Goal: Task Accomplishment & Management: Manage account settings

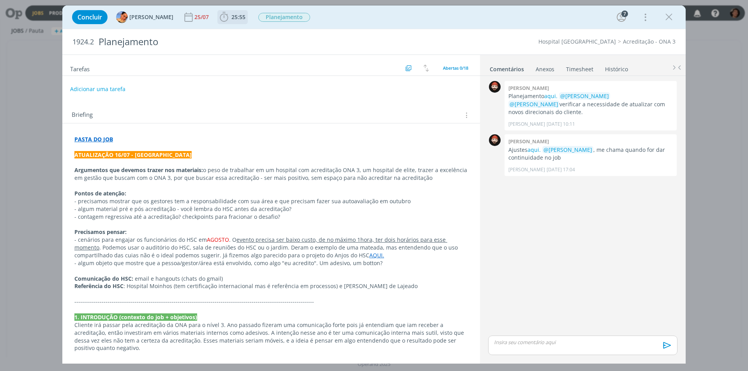
click at [231, 14] on span "25:55" at bounding box center [238, 16] width 14 height 7
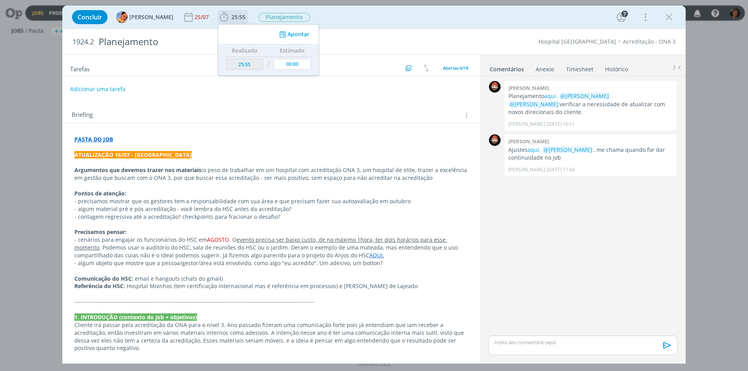
click at [290, 33] on button "Apontar" at bounding box center [293, 34] width 32 height 8
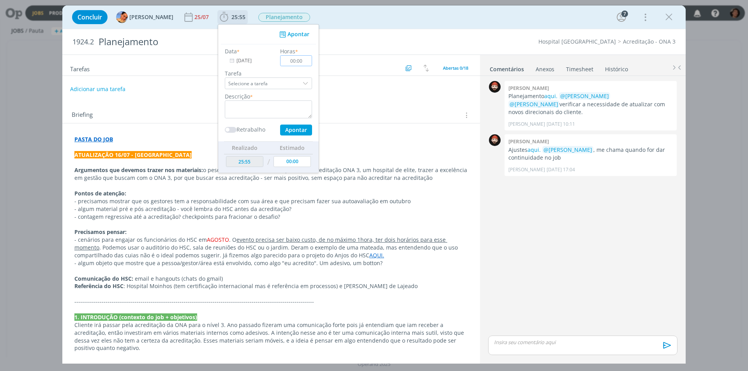
click at [296, 60] on input "00:00" at bounding box center [296, 60] width 32 height 11
type input "00:20"
click at [262, 107] on textarea "dialog" at bounding box center [268, 109] width 87 height 18
type textarea "reuniao"
click at [300, 131] on button "Apontar" at bounding box center [296, 130] width 32 height 11
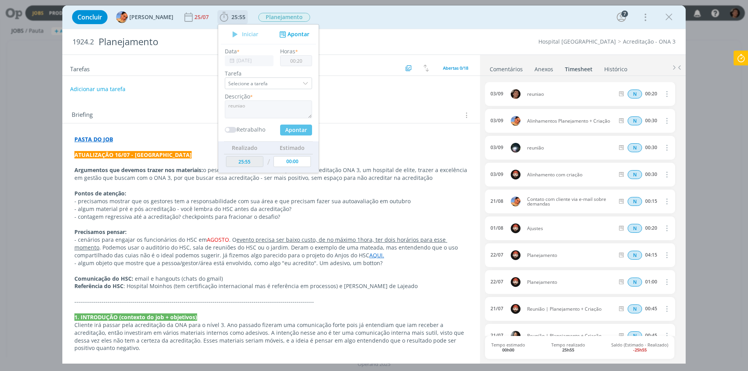
type input "26:15"
type input "00:00"
click at [664, 96] on icon "dialog" at bounding box center [666, 93] width 9 height 9
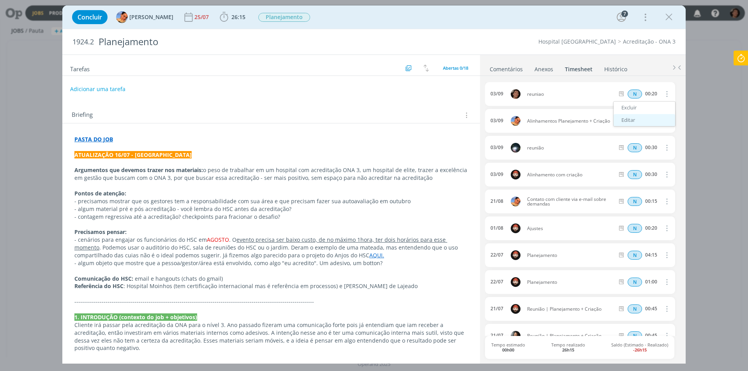
click at [644, 121] on link "Editar" at bounding box center [644, 120] width 62 height 12
drag, startPoint x: 649, startPoint y: 94, endPoint x: 667, endPoint y: 92, distance: 18.9
click at [667, 92] on div "N 00:20" at bounding box center [668, 94] width 106 height 10
type input "00:30"
click at [598, 92] on input "Selecione a tarefa" at bounding box center [593, 94] width 45 height 9
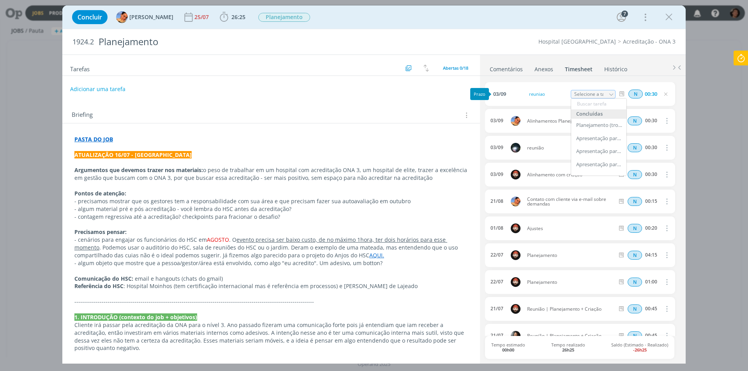
click at [442, 95] on div "Adicionar uma tarefa" at bounding box center [270, 89] width 417 height 14
drag, startPoint x: 671, startPoint y: 15, endPoint x: 166, endPoint y: 1, distance: 504.5
click at [670, 15] on icon "dialog" at bounding box center [669, 17] width 12 height 12
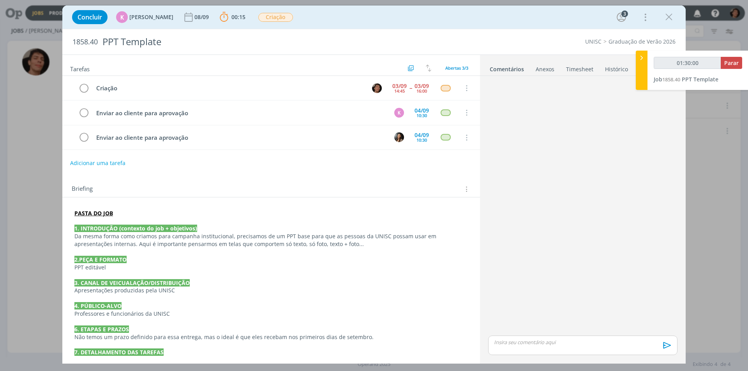
scroll to position [74, 0]
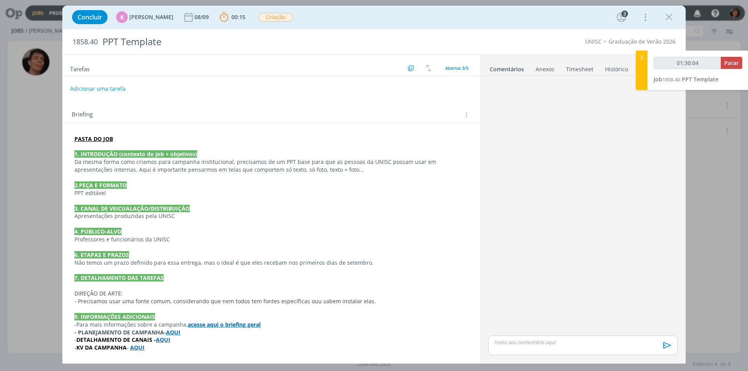
drag, startPoint x: 524, startPoint y: 339, endPoint x: 525, endPoint y: 344, distance: 5.1
click at [523, 340] on p "dialog" at bounding box center [582, 342] width 177 height 7
type input "01:30:06"
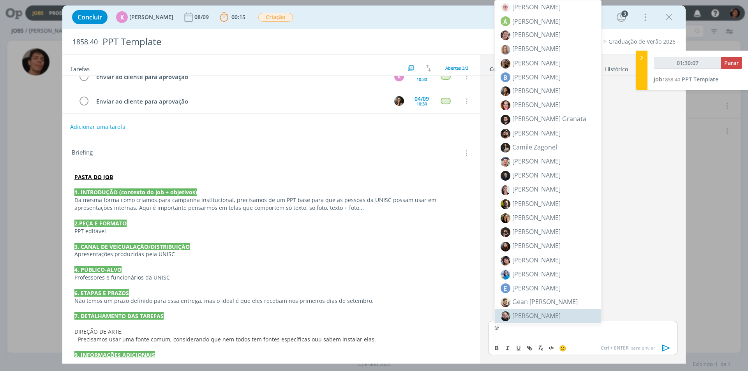
scroll to position [0, 0]
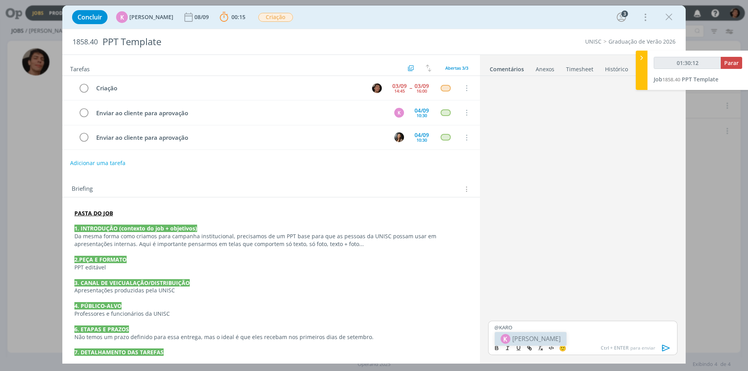
click at [539, 337] on span "[PERSON_NAME]" at bounding box center [536, 338] width 48 height 9
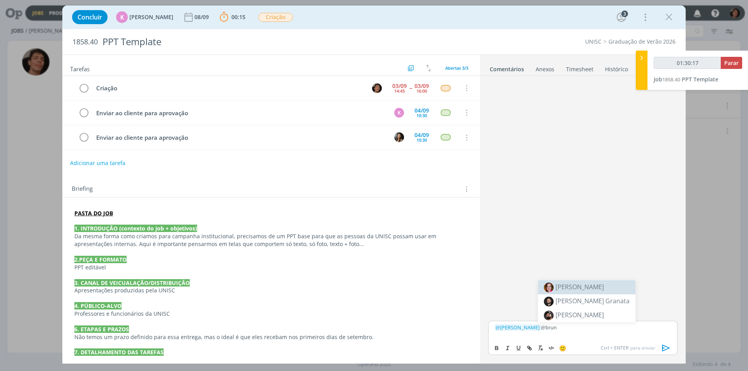
click at [592, 290] on span "[PERSON_NAME]" at bounding box center [579, 287] width 48 height 9
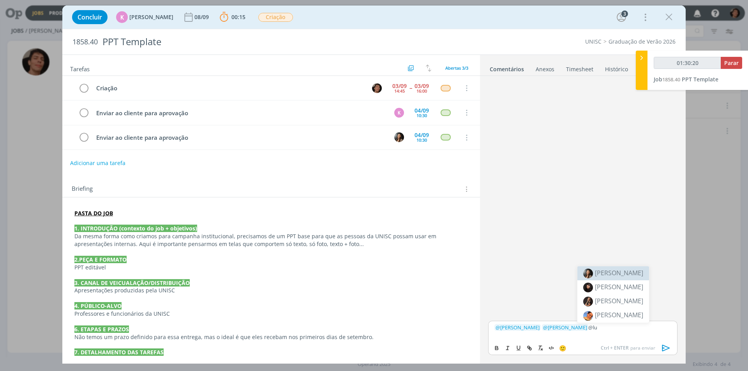
click at [625, 273] on span "[PERSON_NAME]" at bounding box center [619, 273] width 48 height 9
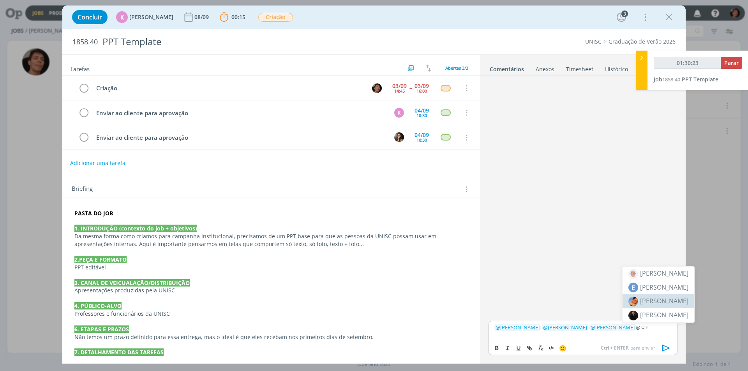
click at [654, 298] on span "[PERSON_NAME]" at bounding box center [664, 301] width 48 height 9
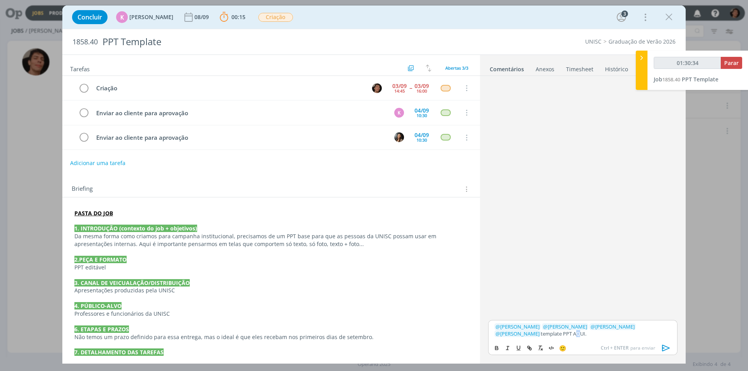
type input "01:30:35"
drag, startPoint x: 528, startPoint y: 335, endPoint x: 543, endPoint y: 333, distance: 14.5
click at [543, 333] on p "﻿ @ [PERSON_NAME] ﻿ ﻿ @ [PERSON_NAME] ﻿ ﻿ @ [PERSON_NAME] ﻿ ﻿ @ [PERSON_NAME] ﻿…" at bounding box center [582, 330] width 177 height 14
click at [531, 349] on icon "dialog" at bounding box center [529, 348] width 6 height 6
type input "AQUI."
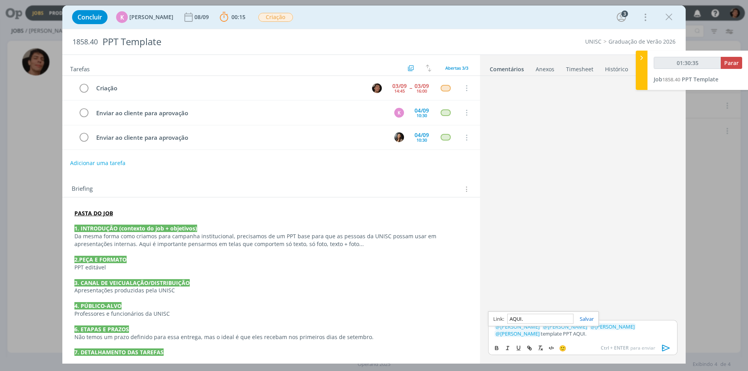
type input "01:30:36"
paste input "[URL][DOMAIN_NAME]"
type input "[URL][DOMAIN_NAME]"
type input "01:30:37"
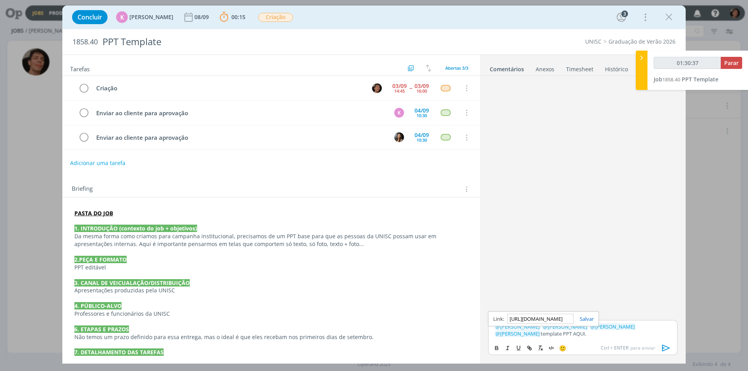
type input "[URL][DOMAIN_NAME]"
click at [583, 316] on link "dialog" at bounding box center [583, 318] width 20 height 7
click at [666, 347] on icon "dialog" at bounding box center [666, 348] width 8 height 7
type input "01:30:40"
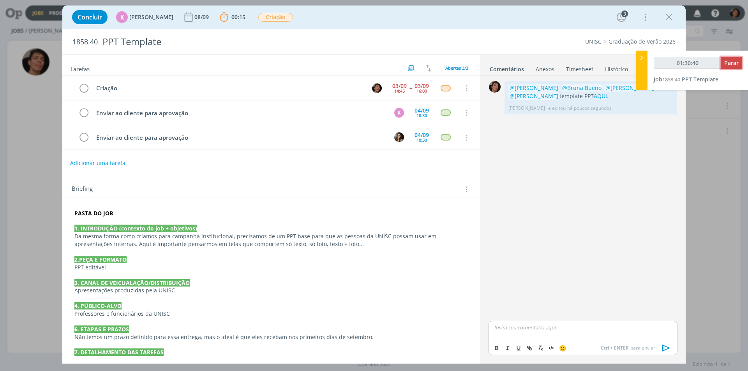
click at [723, 60] on button "Parar" at bounding box center [730, 63] width 21 height 12
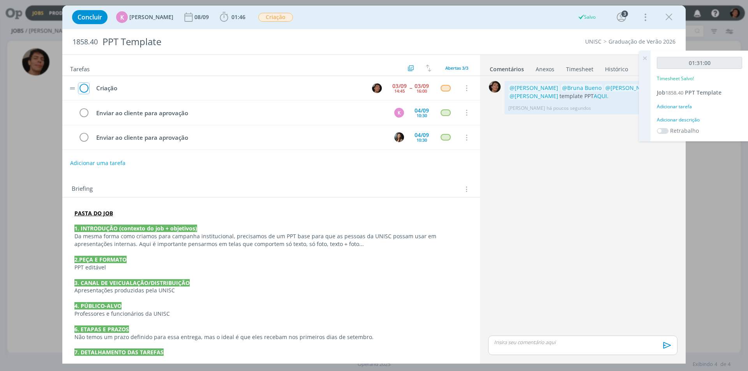
click at [86, 90] on icon "dialog" at bounding box center [83, 89] width 11 height 12
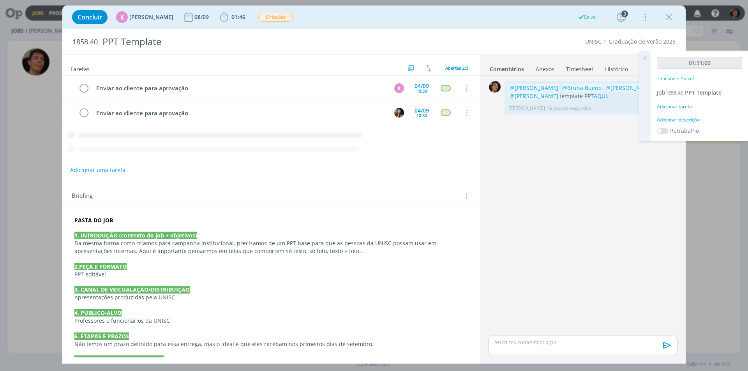
drag, startPoint x: 37, startPoint y: 127, endPoint x: 104, endPoint y: 99, distance: 72.0
click at [37, 127] on div "Concluir K [PERSON_NAME] [DATE] 01:46 Iniciar Apontar Data * [DATE] Horas * 00:…" at bounding box center [374, 185] width 748 height 371
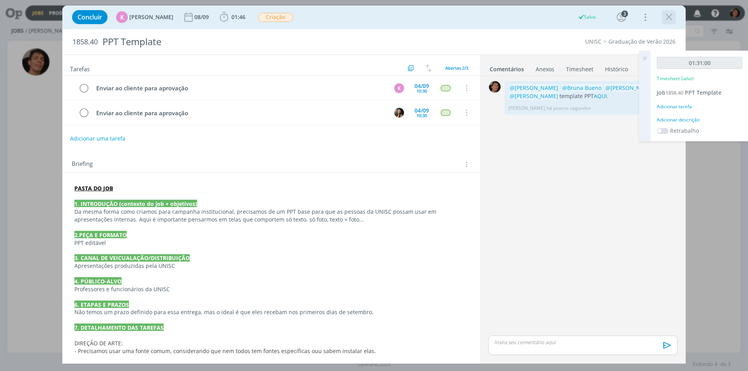
click at [668, 17] on icon "dialog" at bounding box center [669, 17] width 12 height 12
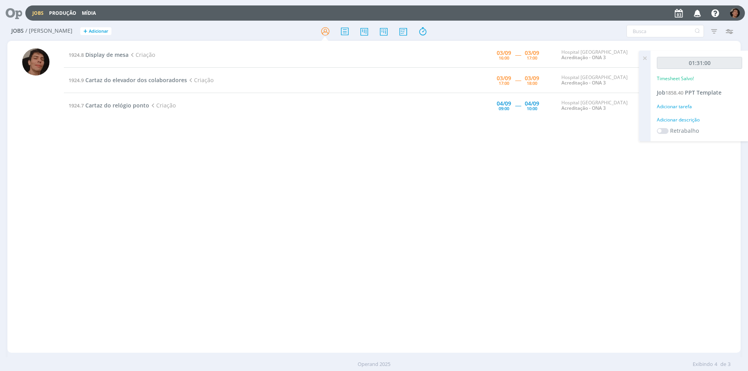
click at [406, 213] on div "1924.8 Display de mesa Criação [DATE] 16:00 ----- [DATE] 17:00 Hospital [GEOGRA…" at bounding box center [402, 196] width 676 height 309
click at [107, 54] on span "Display de mesa" at bounding box center [106, 54] width 43 height 7
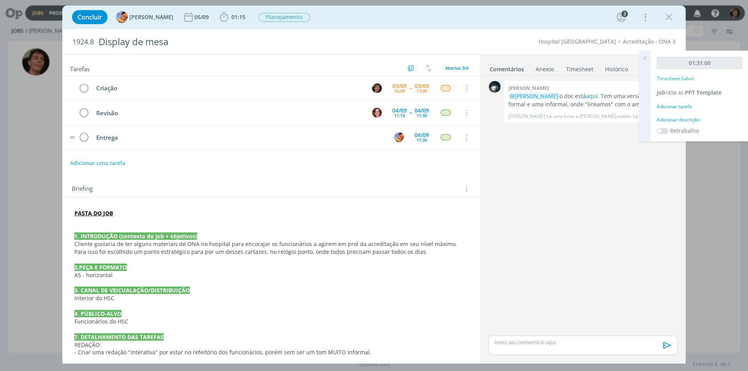
scroll to position [36, 0]
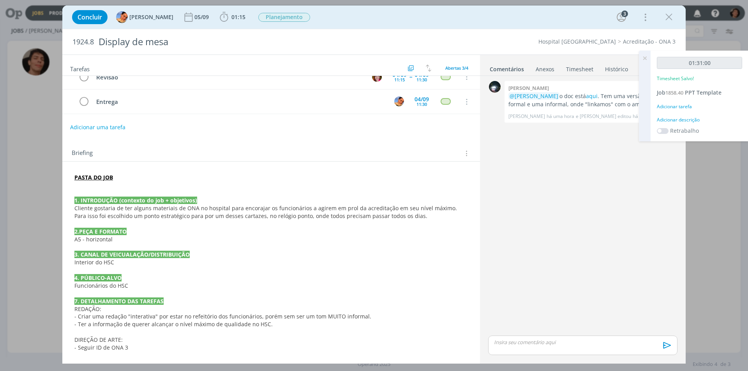
drag, startPoint x: 346, startPoint y: 262, endPoint x: 340, endPoint y: 264, distance: 5.9
click at [346, 262] on p "Interior do HSC" at bounding box center [270, 263] width 393 height 8
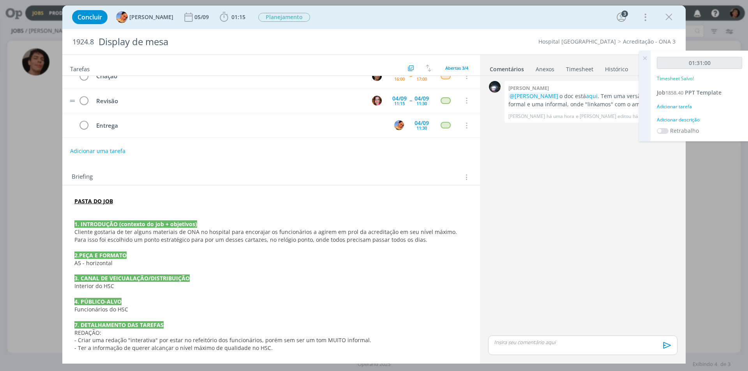
scroll to position [0, 0]
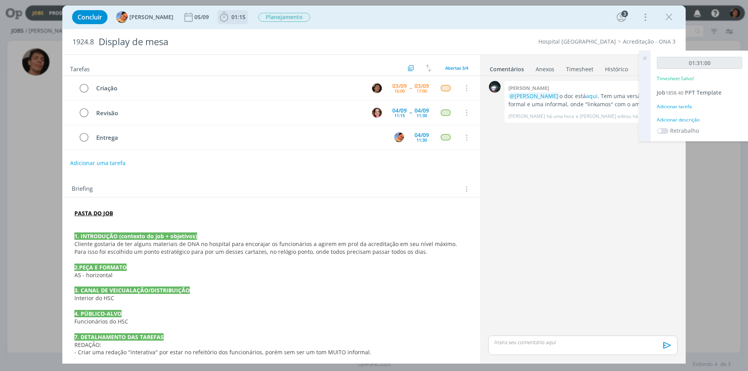
click at [222, 19] on icon "dialog" at bounding box center [224, 17] width 12 height 12
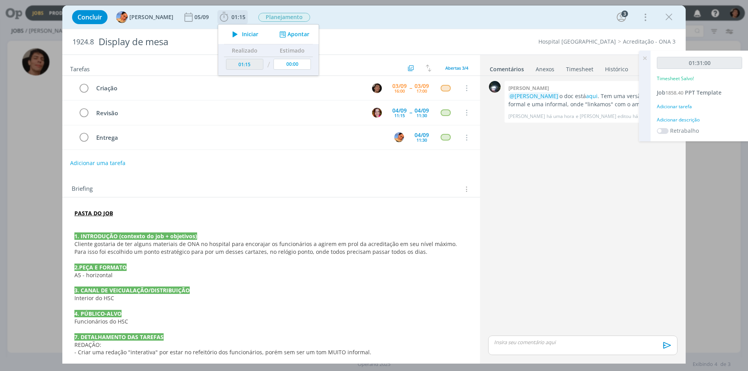
click at [242, 32] on span "Iniciar" at bounding box center [250, 34] width 16 height 5
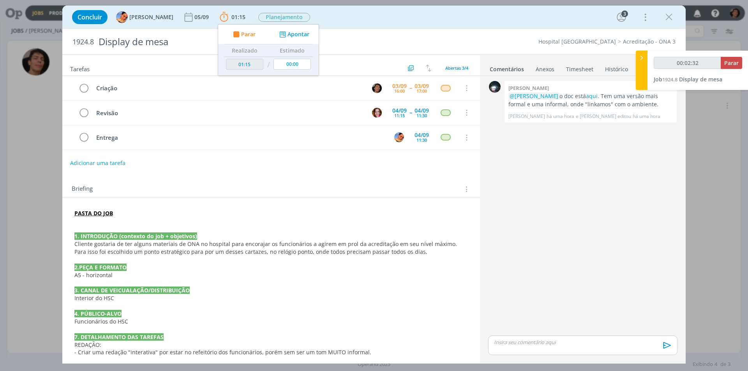
click at [273, 295] on p "Interior do HSC" at bounding box center [270, 298] width 393 height 8
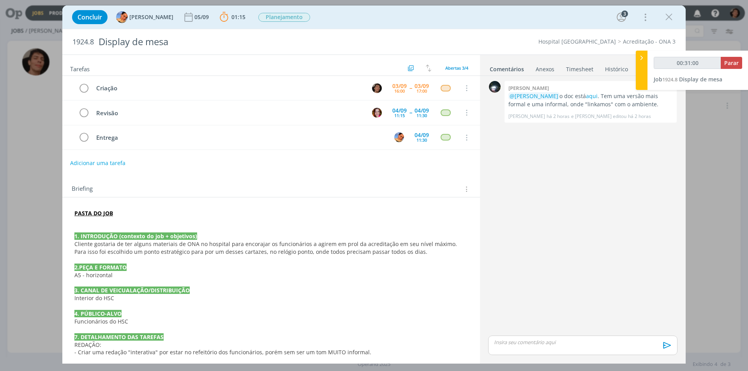
click at [506, 340] on p "dialog" at bounding box center [582, 342] width 177 height 7
type input "00:31:02"
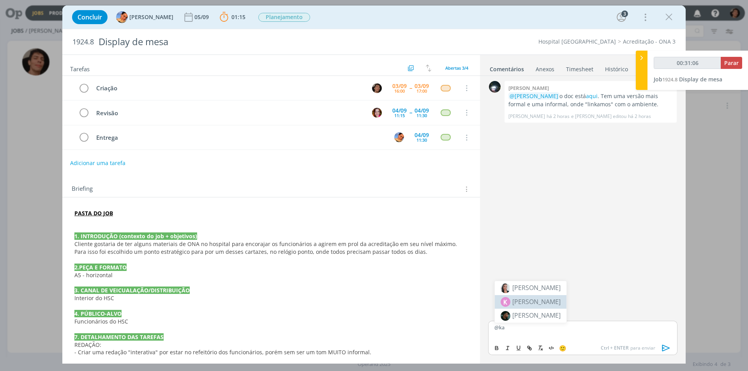
click at [538, 302] on span "[PERSON_NAME]" at bounding box center [536, 301] width 48 height 9
click at [563, 337] on span "[PERSON_NAME]" at bounding box center [579, 339] width 48 height 9
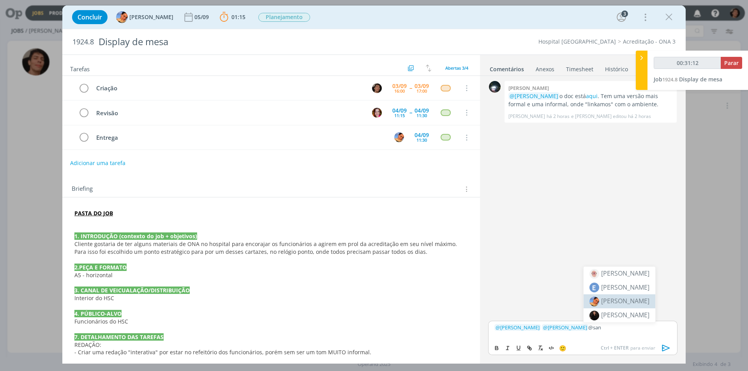
click at [629, 303] on span "[PERSON_NAME]" at bounding box center [625, 301] width 48 height 9
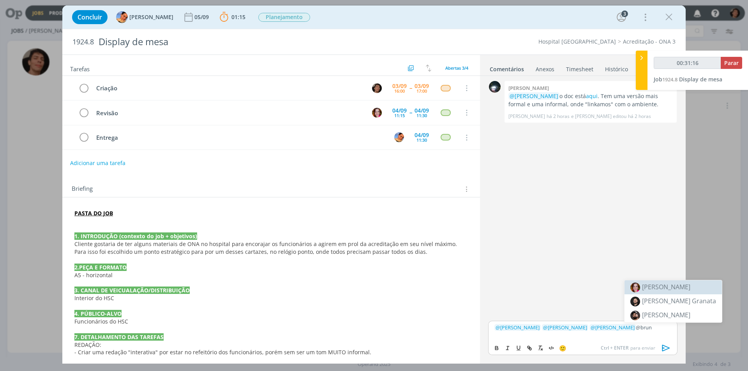
click at [658, 284] on span "[PERSON_NAME]" at bounding box center [666, 287] width 48 height 9
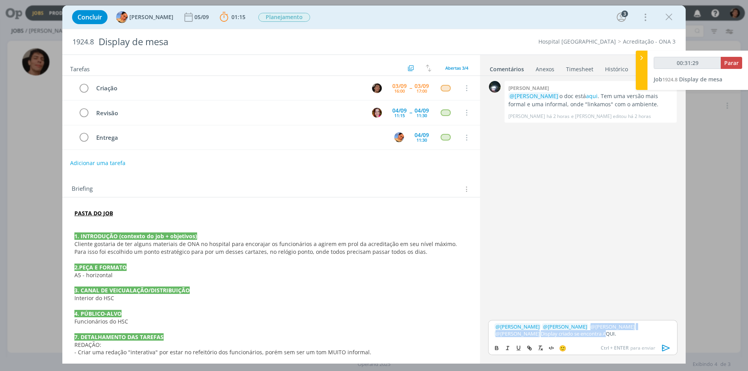
drag, startPoint x: 558, startPoint y: 332, endPoint x: 584, endPoint y: 328, distance: 26.7
click at [584, 328] on p "﻿ @ [PERSON_NAME] ﻿ ﻿ @ [PERSON_NAME] ﻿ ﻿ @ [PERSON_NAME] ﻿ ﻿ @ [PERSON_NAME] ﻿…" at bounding box center [582, 330] width 177 height 14
click at [563, 335] on p "﻿ @ [PERSON_NAME] ﻿ ﻿ @ [PERSON_NAME] ﻿ ﻿ @ [PERSON_NAME] ﻿ ﻿ @ [PERSON_NAME] ﻿…" at bounding box center [582, 330] width 177 height 14
drag, startPoint x: 558, startPoint y: 335, endPoint x: 574, endPoint y: 334, distance: 15.6
click at [574, 334] on p "﻿ @ [PERSON_NAME] ﻿ ﻿ @ [PERSON_NAME] ﻿ ﻿ @ [PERSON_NAME] ﻿ ﻿ @ [PERSON_NAME] ﻿…" at bounding box center [582, 330] width 177 height 14
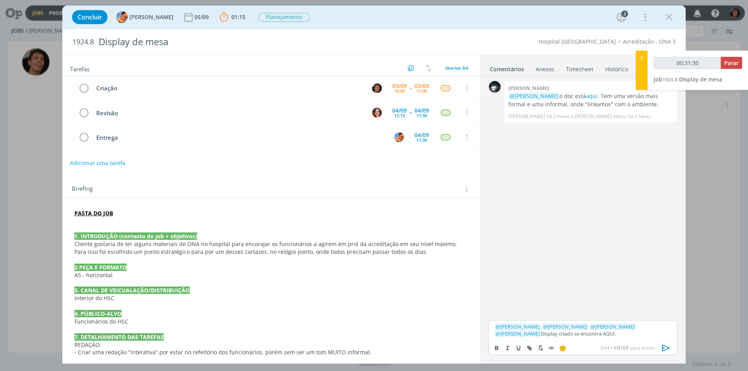
type input "00:31:31"
click at [529, 347] on icon "dialog" at bounding box center [528, 347] width 2 height 2
type input "AQUI."
type input "00:31:32"
paste input "[URL][DOMAIN_NAME]"
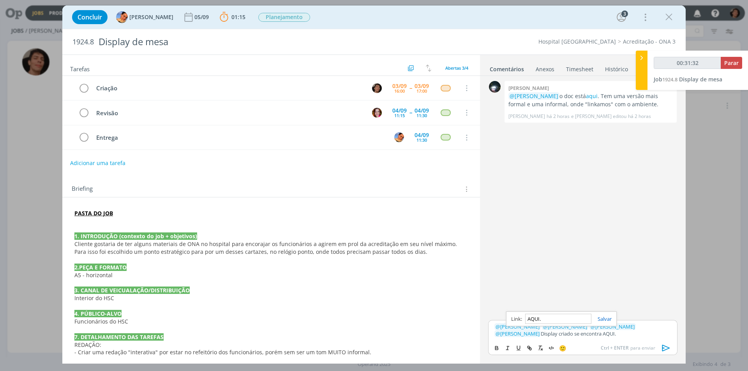
type input "[URL][DOMAIN_NAME]"
type input "00:31:33"
type input "[URL][DOMAIN_NAME]"
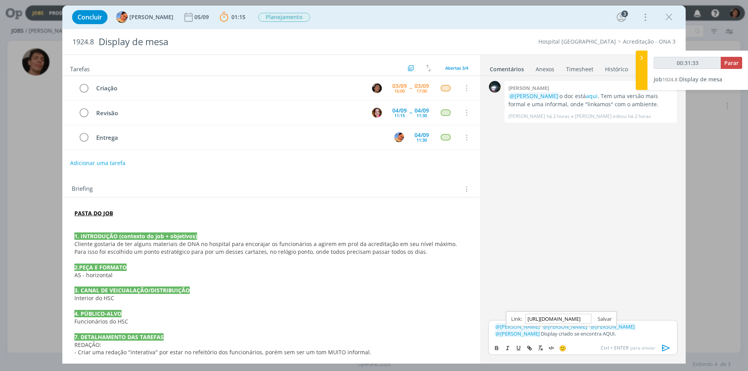
click at [608, 321] on link "dialog" at bounding box center [601, 318] width 20 height 7
drag, startPoint x: 733, startPoint y: 65, endPoint x: 636, endPoint y: 80, distance: 97.3
click at [732, 65] on span "Parar" at bounding box center [731, 62] width 14 height 7
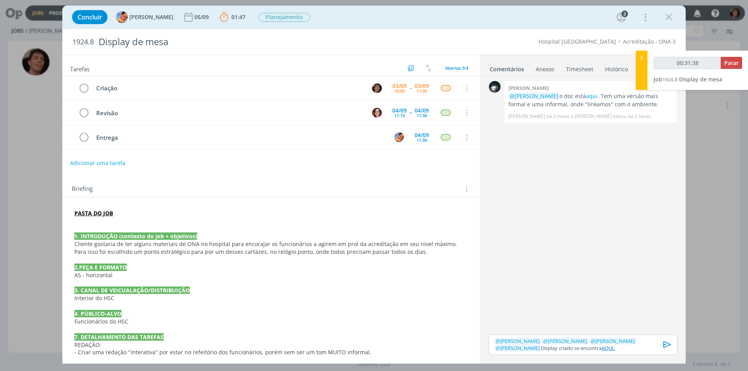
type input "00:32:00"
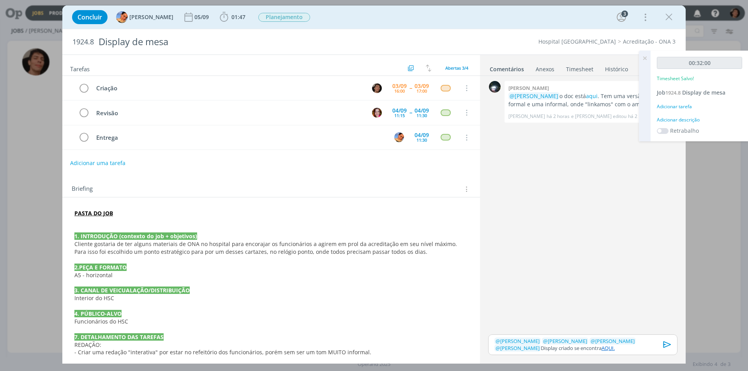
click at [687, 118] on div "Adicionar descrição" at bounding box center [699, 119] width 85 height 7
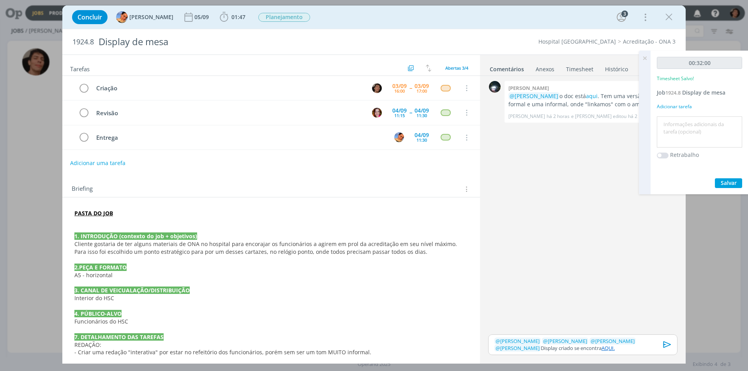
click at [699, 129] on textarea at bounding box center [699, 132] width 81 height 28
type textarea "CRIAÇÃO DISPLAY"
click at [727, 186] on span "Salvar" at bounding box center [728, 182] width 16 height 7
click at [666, 340] on icon "dialog" at bounding box center [667, 345] width 12 height 12
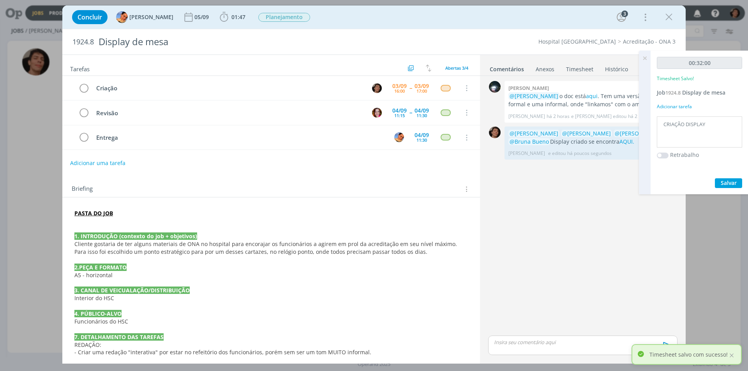
click at [537, 204] on div "0 [PERSON_NAME] @[PERSON_NAME] o doc está aqui . Tem uma versão mais formal e u…" at bounding box center [582, 206] width 195 height 255
click at [80, 90] on icon "dialog" at bounding box center [83, 89] width 11 height 12
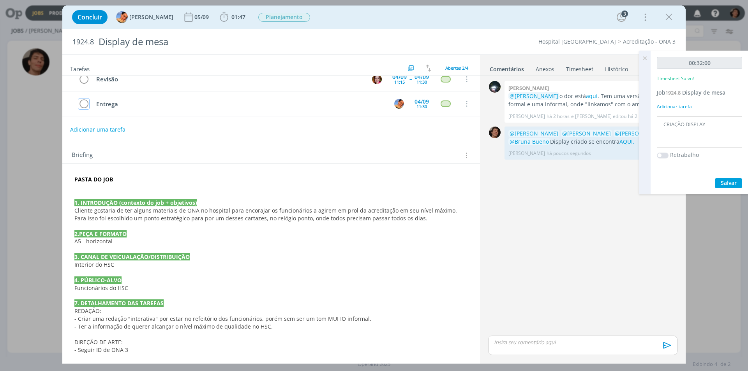
scroll to position [11, 0]
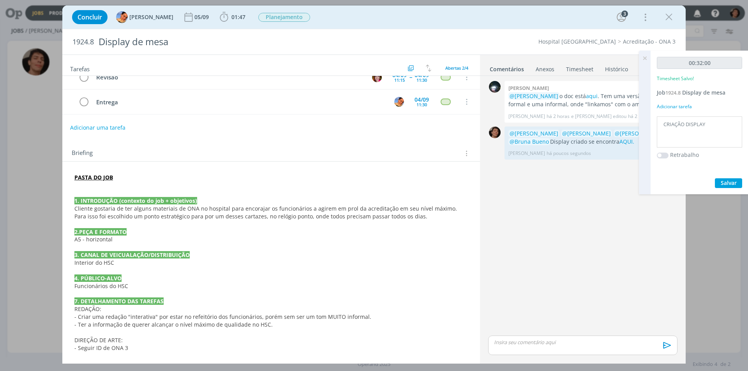
click at [680, 129] on textarea "CRIAÇÃO DISPLAY" at bounding box center [699, 132] width 81 height 28
click at [692, 127] on textarea "CRIAÇÃO DISPLAY" at bounding box center [699, 132] width 81 height 28
drag, startPoint x: 710, startPoint y: 126, endPoint x: 647, endPoint y: 125, distance: 62.7
click at [647, 125] on div "00:32:00 Timesheet Salvo! Job 1924.8 Display de mesa Adicionar tarefa CRIAÇÃO D…" at bounding box center [693, 123] width 109 height 144
click at [33, 109] on div "Concluir [PERSON_NAME] [DATE] 01:47 Iniciar Apontar Data * [DATE] Horas * 00:00…" at bounding box center [374, 185] width 748 height 371
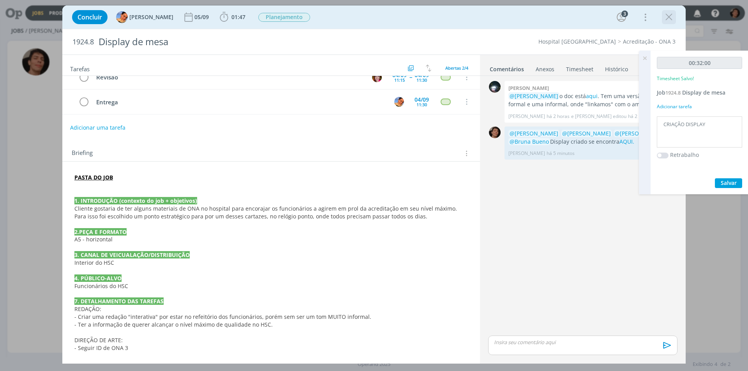
click at [667, 16] on icon "dialog" at bounding box center [669, 17] width 12 height 12
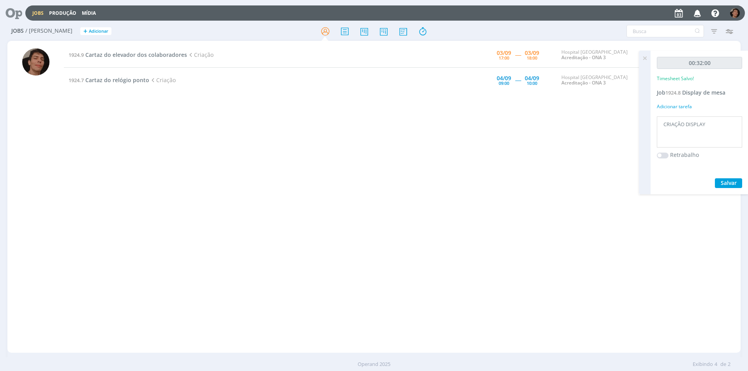
click at [515, 120] on div "1924.9 Cartaz do elevador dos colaboradores Criação [DATE] 17:00 ----- [DATE] 1…" at bounding box center [402, 196] width 676 height 309
click at [123, 52] on span "Cartaz do elevador dos colaboradores" at bounding box center [136, 54] width 102 height 7
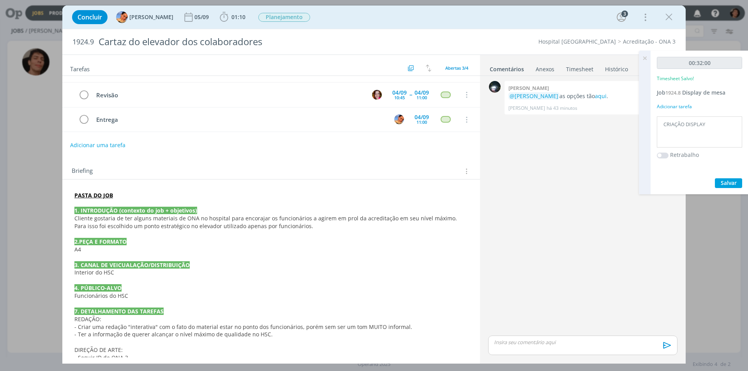
scroll to position [28, 0]
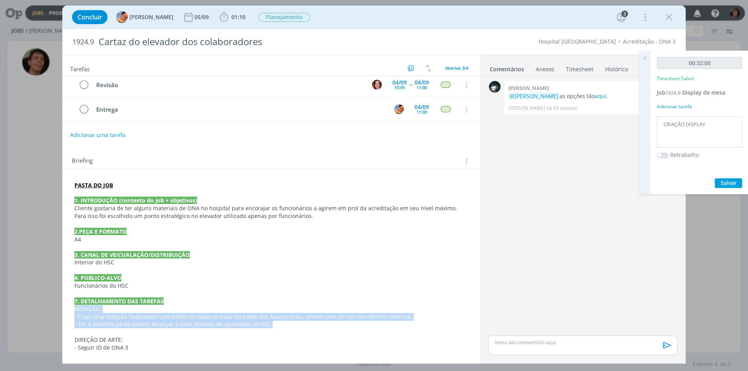
drag, startPoint x: 274, startPoint y: 328, endPoint x: 62, endPoint y: 312, distance: 212.8
click at [62, 312] on div "Concluir [PERSON_NAME] [DATE] 01:10 Iniciar Apontar Data * [DATE] Horas * 00:00…" at bounding box center [374, 185] width 748 height 371
click at [267, 317] on span "- Criar uma redação "interativa" com o fato do material estar no ponto dos func…" at bounding box center [244, 316] width 338 height 7
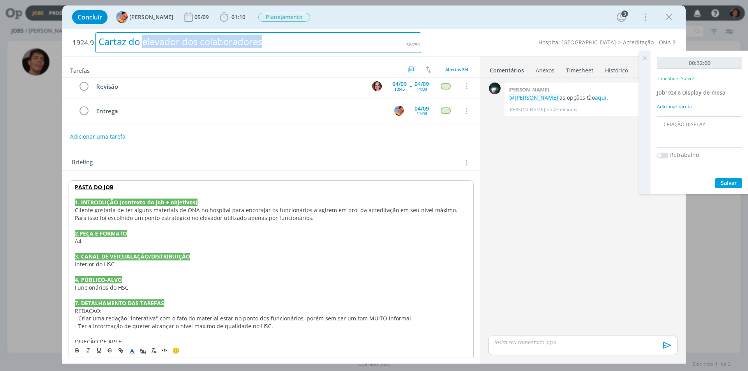
drag, startPoint x: 144, startPoint y: 39, endPoint x: 286, endPoint y: 41, distance: 142.2
click at [286, 41] on div "Cartaz do elevador dos colaboradores" at bounding box center [258, 42] width 326 height 21
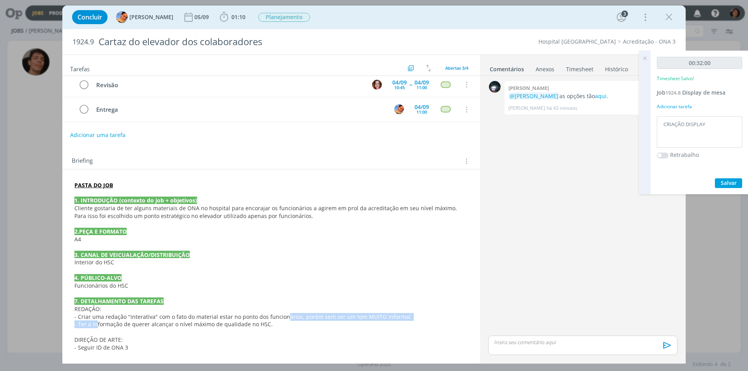
drag, startPoint x: 283, startPoint y: 321, endPoint x: 95, endPoint y: 322, distance: 187.7
click at [95, 322] on div "PASTA DO JOB 1. INTRODUÇÃO (contexto do job + objetivos) Cliente gostaria de te…" at bounding box center [271, 267] width 405 height 176
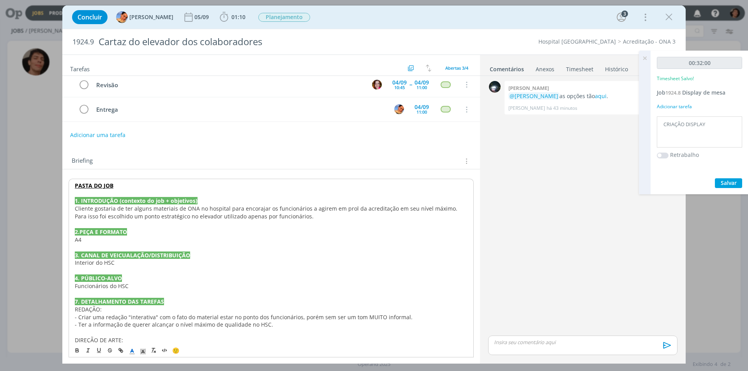
click at [237, 321] on span "- Ter a informação de querer alcançar o nível máximo de qualidade no HSC." at bounding box center [174, 324] width 198 height 7
drag, startPoint x: 280, startPoint y: 319, endPoint x: 248, endPoint y: 331, distance: 33.9
click at [276, 319] on span "- Criar uma redação "interativa" com o fato do material estar no ponto dos func…" at bounding box center [244, 316] width 338 height 7
click at [19, 140] on div "Concluir [PERSON_NAME] [DATE] 01:10 Iniciar Apontar Data * [DATE] Horas * 00:00…" at bounding box center [374, 185] width 748 height 371
click at [667, 19] on icon "dialog" at bounding box center [669, 17] width 12 height 12
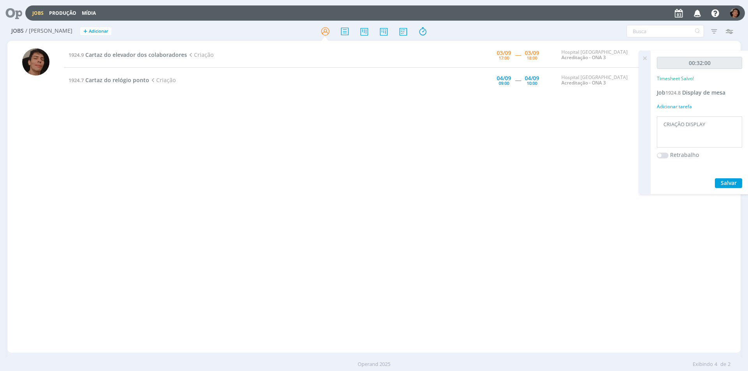
click at [97, 110] on div "1924.9 Cartaz do elevador dos colaboradores Criação [DATE] 17:00 ----- [DATE] 1…" at bounding box center [402, 196] width 676 height 309
click at [137, 83] on span "Cartaz do relógio ponto" at bounding box center [117, 79] width 64 height 7
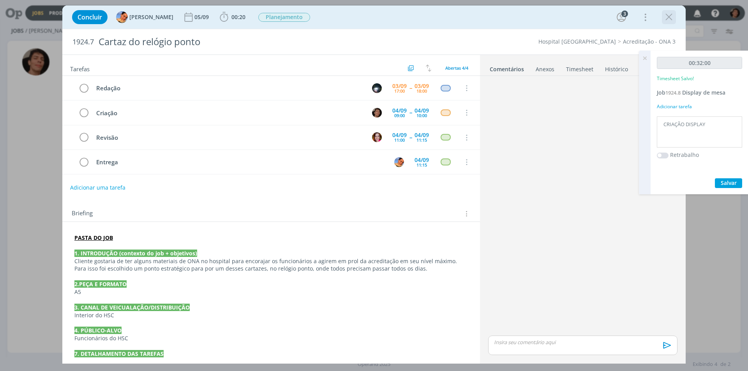
click at [663, 21] on icon "dialog" at bounding box center [669, 17] width 12 height 12
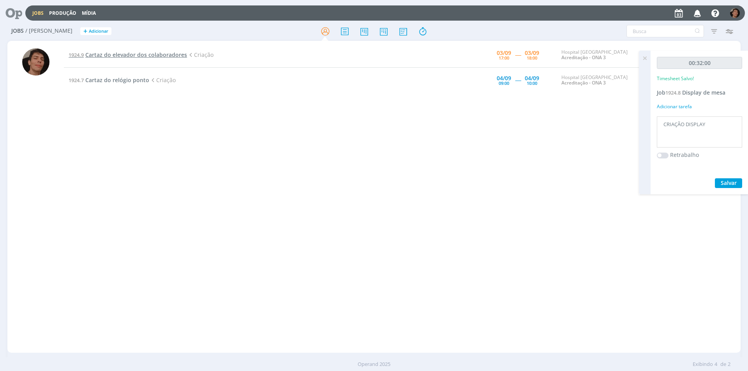
click at [112, 55] on span "Cartaz do elevador dos colaboradores" at bounding box center [136, 54] width 102 height 7
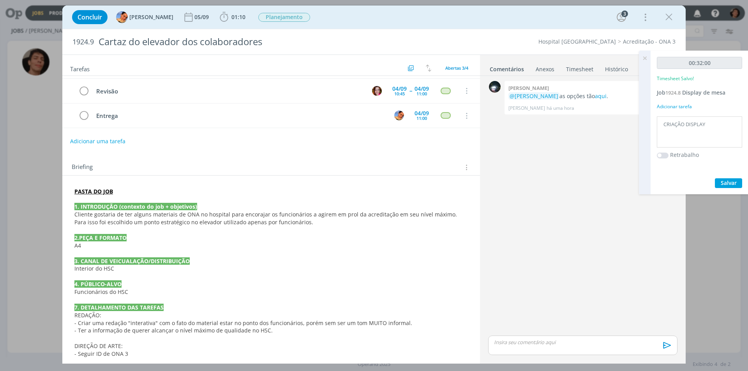
scroll to position [28, 0]
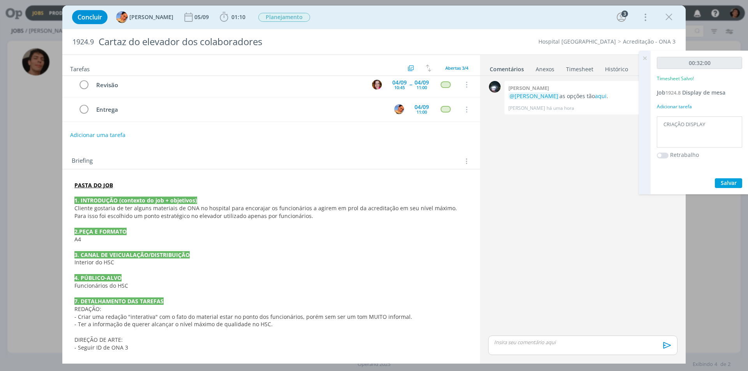
click at [702, 43] on div "Concluir [PERSON_NAME] [DATE] 01:10 Iniciar Apontar Data * [DATE] Horas * 00:00…" at bounding box center [374, 185] width 748 height 371
click at [30, 176] on div "Concluir [PERSON_NAME] [DATE] 01:10 Iniciar Apontar Data * [DATE] Horas * 00:00…" at bounding box center [374, 185] width 748 height 371
drag, startPoint x: 669, startPoint y: 16, endPoint x: 194, endPoint y: 74, distance: 479.4
click at [669, 16] on icon "dialog" at bounding box center [669, 17] width 12 height 12
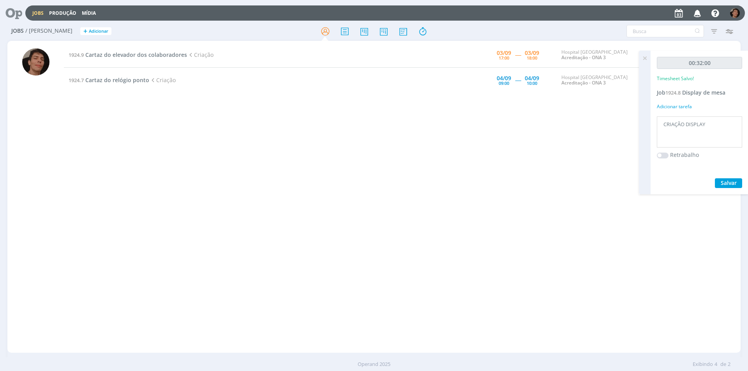
click at [129, 51] on td "1924.9 Cartaz do elevador dos colaboradores Criação" at bounding box center [248, 54] width 368 height 25
click at [168, 55] on span "Cartaz do elevador dos colaboradores" at bounding box center [136, 54] width 102 height 7
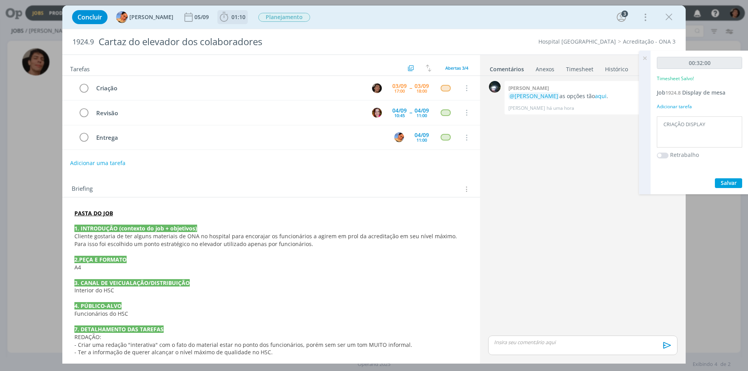
drag, startPoint x: 218, startPoint y: 17, endPoint x: 229, endPoint y: 26, distance: 14.5
click at [218, 18] on icon "dialog" at bounding box center [224, 17] width 12 height 12
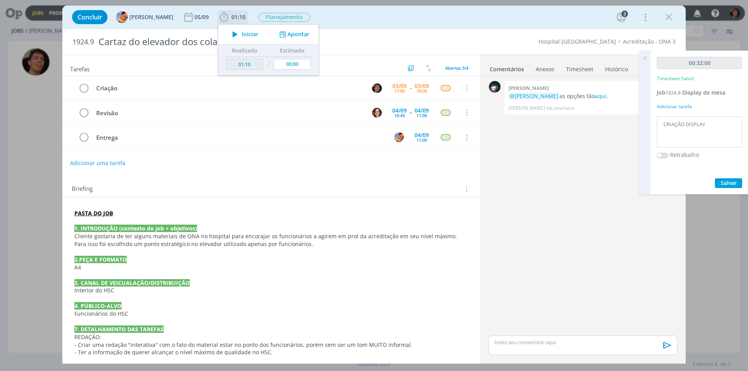
click at [228, 35] on icon "dialog" at bounding box center [235, 34] width 14 height 10
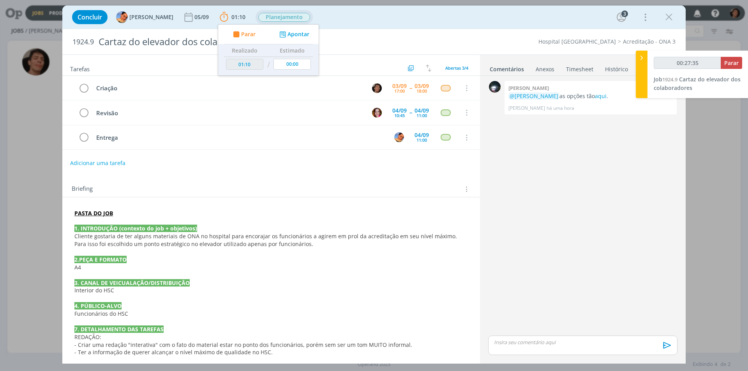
type input "00:28:35"
